Goal: Navigation & Orientation: Find specific page/section

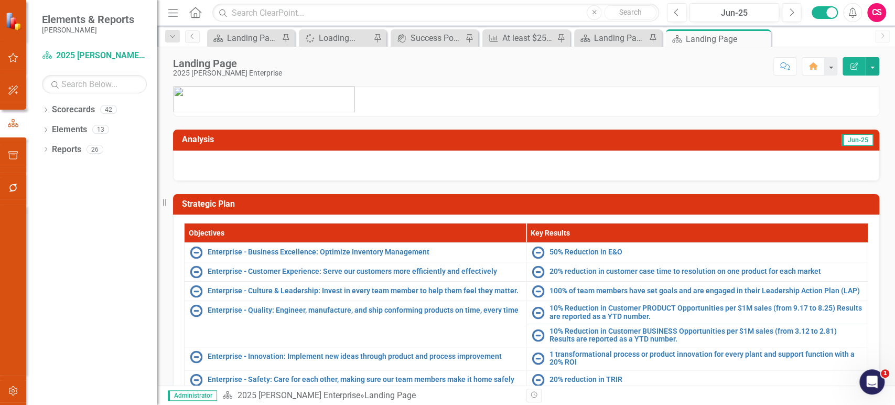
click at [880, 16] on div "CS" at bounding box center [876, 12] width 19 height 19
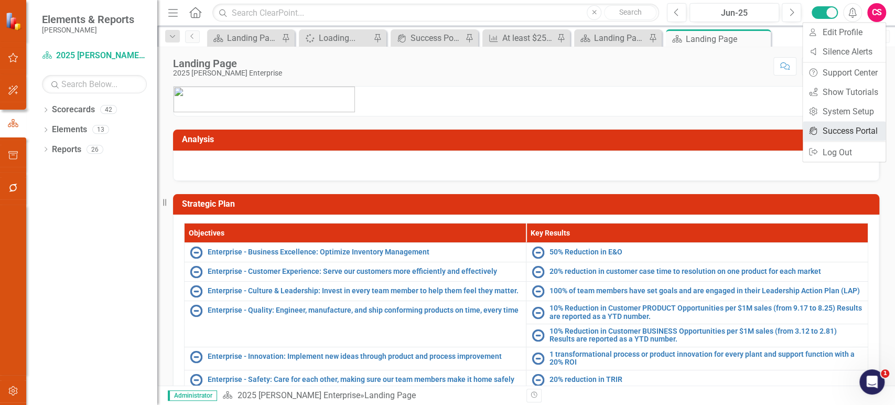
click at [840, 134] on link "icon.portal Success Portal" at bounding box center [844, 130] width 83 height 19
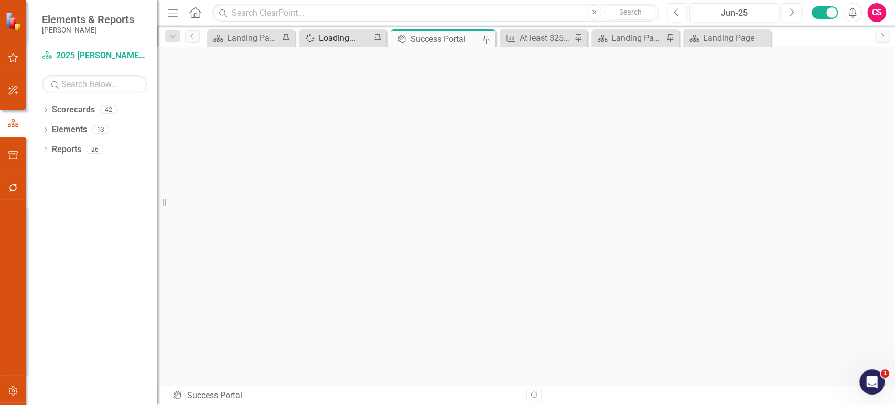
click at [355, 37] on div "Loading..." at bounding box center [345, 37] width 52 height 13
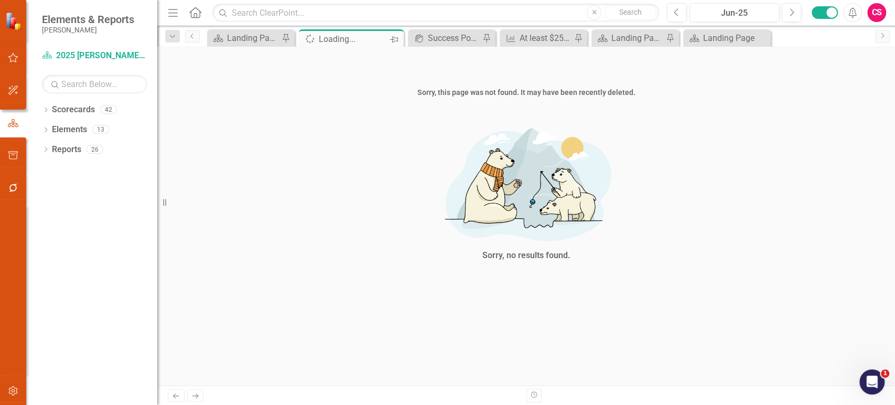
click at [390, 38] on icon "Pin" at bounding box center [394, 39] width 8 height 10
click at [667, 41] on icon "Close" at bounding box center [669, 39] width 10 height 8
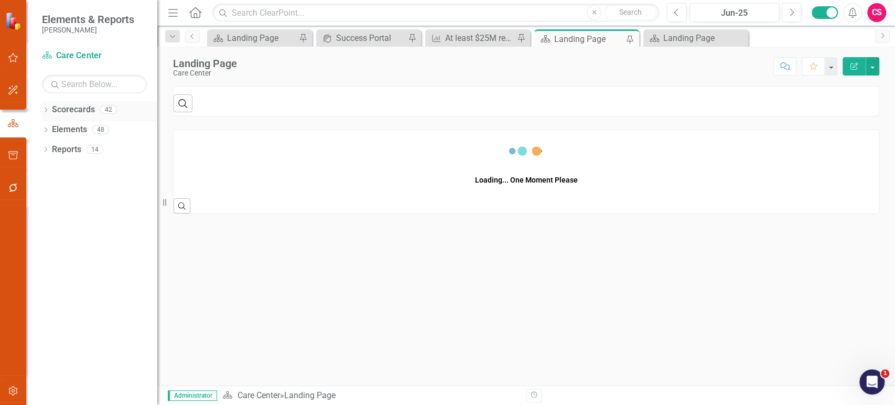
click at [44, 112] on icon "Dropdown" at bounding box center [45, 111] width 7 height 6
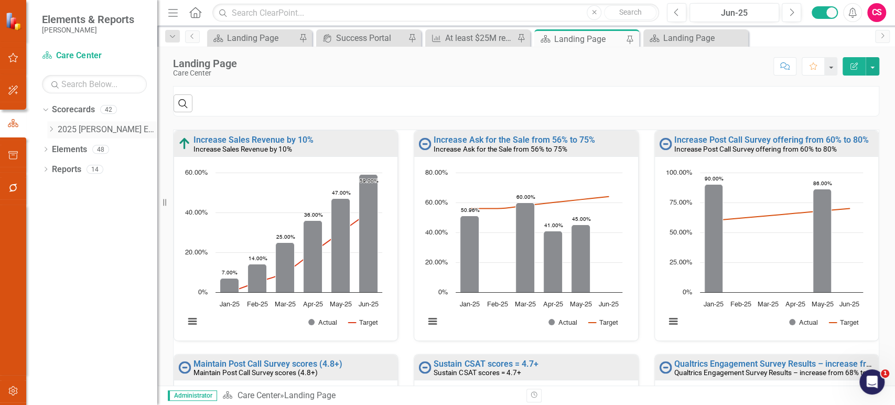
click at [85, 129] on div "Dropdown 2025 [PERSON_NAME] Enterprise Dropdown Aftermarket AM Automotive AM RV…" at bounding box center [102, 131] width 110 height 20
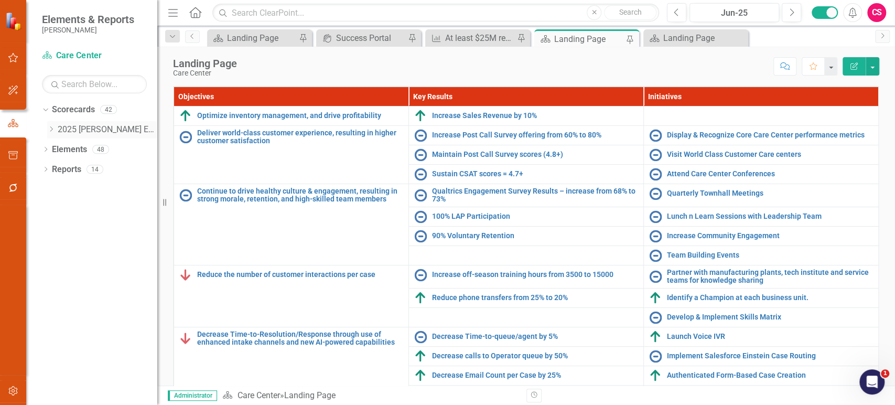
click at [109, 133] on link "2025 [PERSON_NAME] Enterprise" at bounding box center [108, 130] width 100 height 12
